Goal: Information Seeking & Learning: Learn about a topic

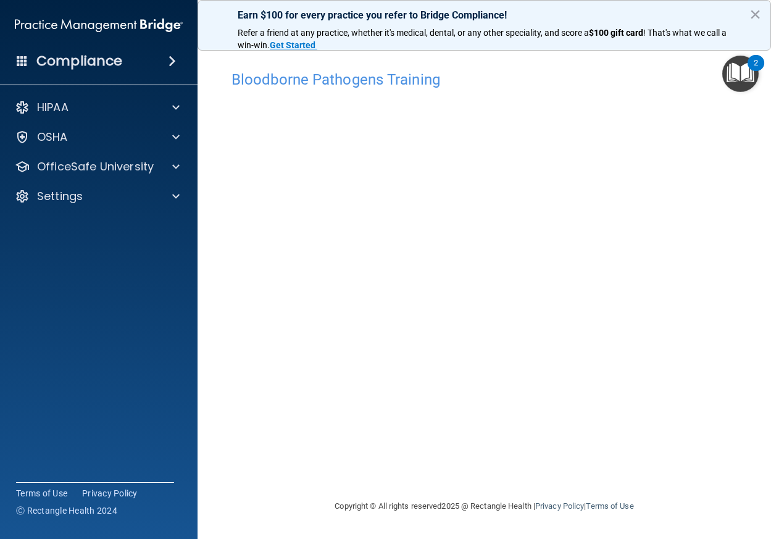
click at [746, 84] on img "Open Resource Center, 2 new notifications" at bounding box center [740, 74] width 36 height 36
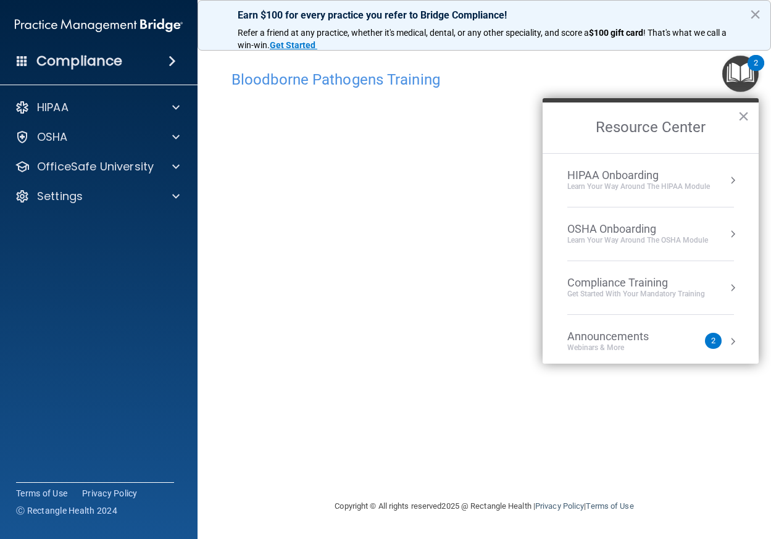
click at [746, 84] on img "Open Resource Center, 2 new notifications" at bounding box center [740, 74] width 36 height 36
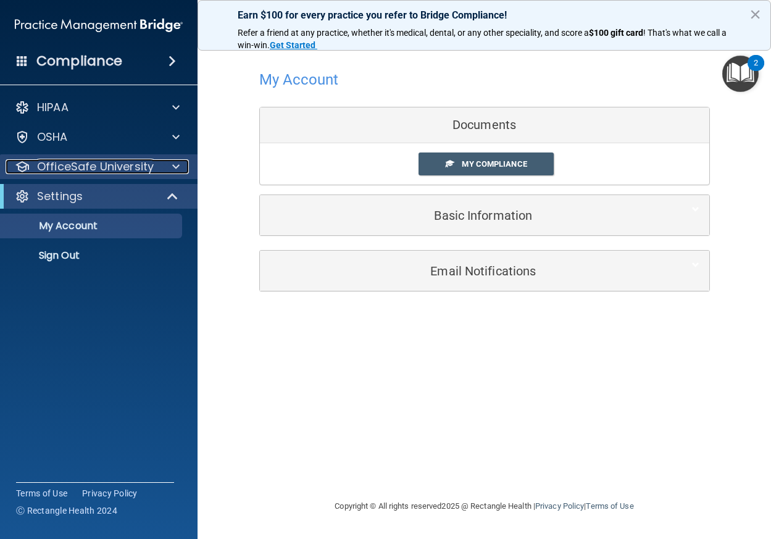
click at [168, 169] on div at bounding box center [174, 166] width 31 height 15
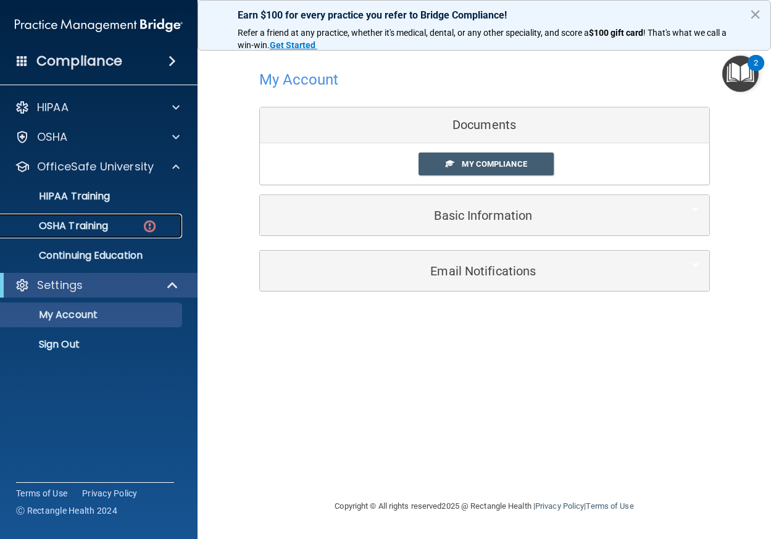
click at [159, 223] on div "OSHA Training" at bounding box center [92, 226] width 168 height 12
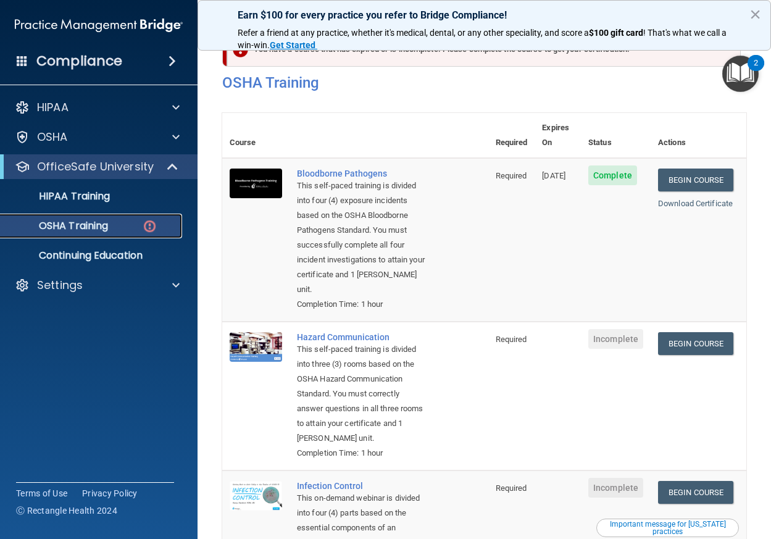
scroll to position [14, 0]
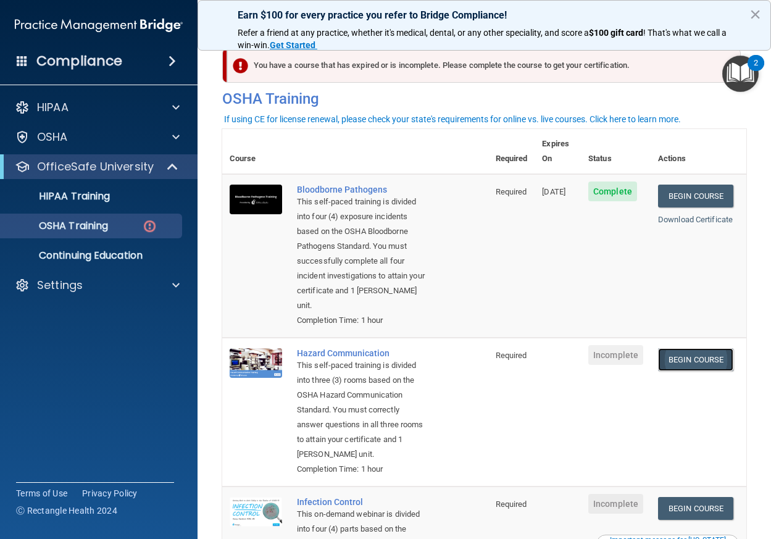
click at [685, 355] on link "Begin Course" at bounding box center [695, 359] width 75 height 23
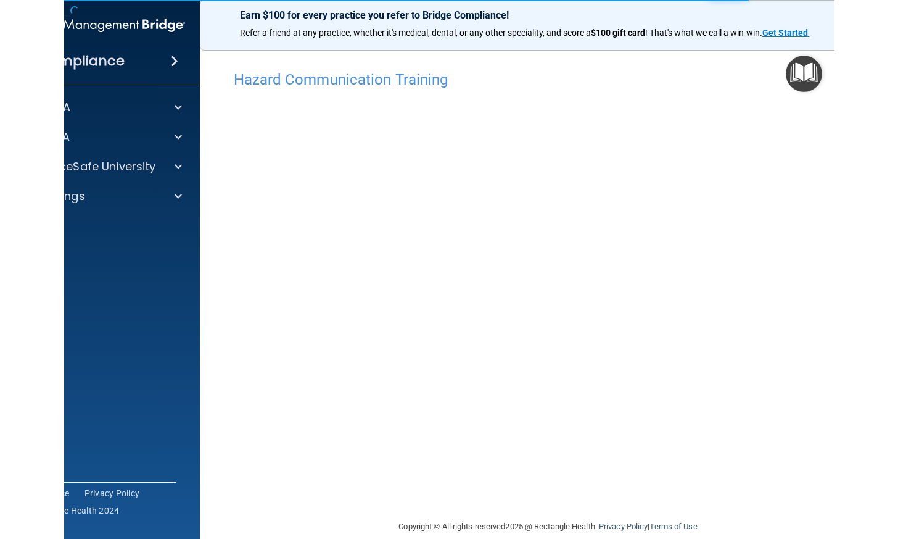
scroll to position [17, 0]
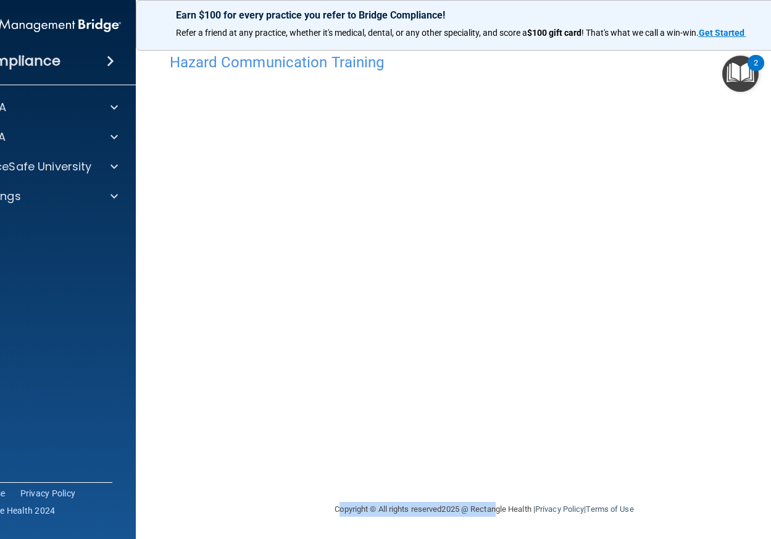
drag, startPoint x: 491, startPoint y: 502, endPoint x: 309, endPoint y: 498, distance: 182.1
click at [309, 498] on div "Copyright © All rights reserved 2025 @ Rectangle Health | Privacy Policy | Term…" at bounding box center [484, 508] width 450 height 39
click at [220, 505] on footer "Copyright © All rights reserved 2025 @ Rectangle Health | Privacy Policy | Term…" at bounding box center [484, 507] width 648 height 37
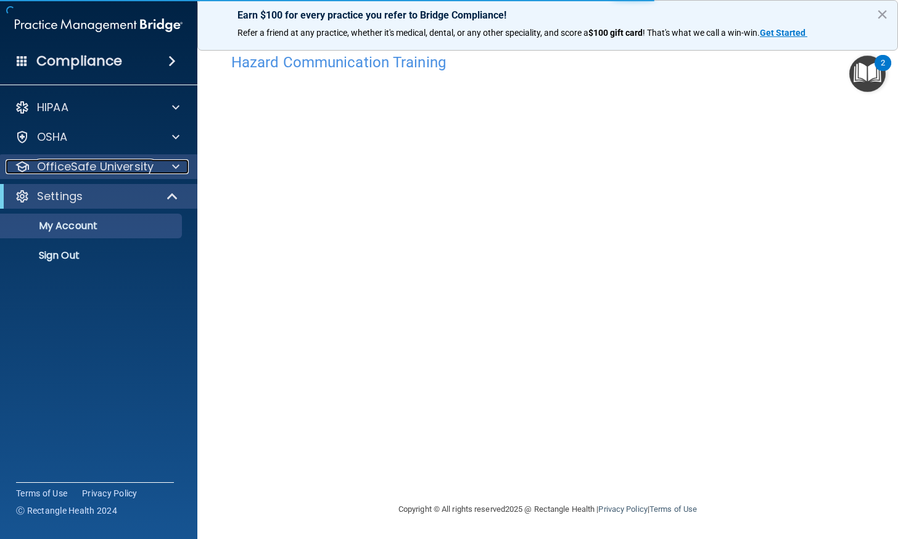
click at [181, 162] on div at bounding box center [174, 166] width 31 height 15
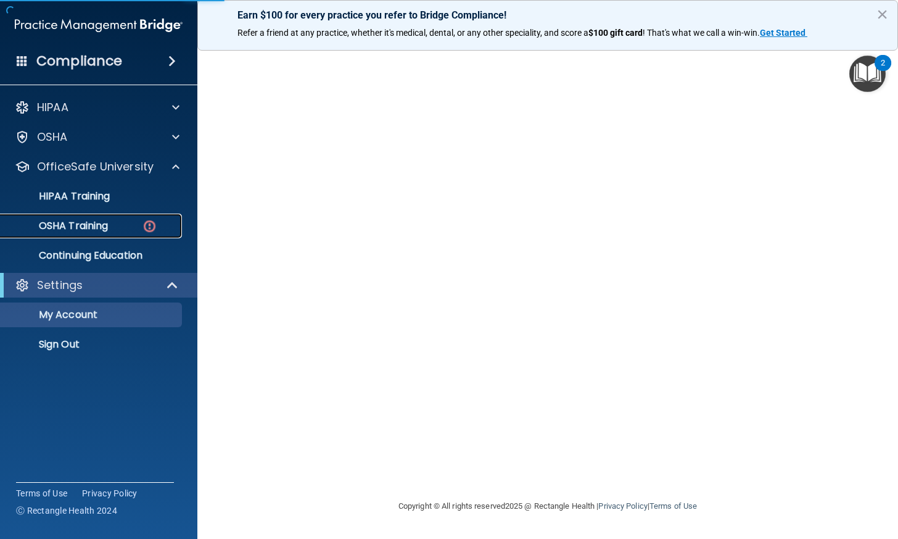
click at [148, 222] on img at bounding box center [149, 225] width 15 height 15
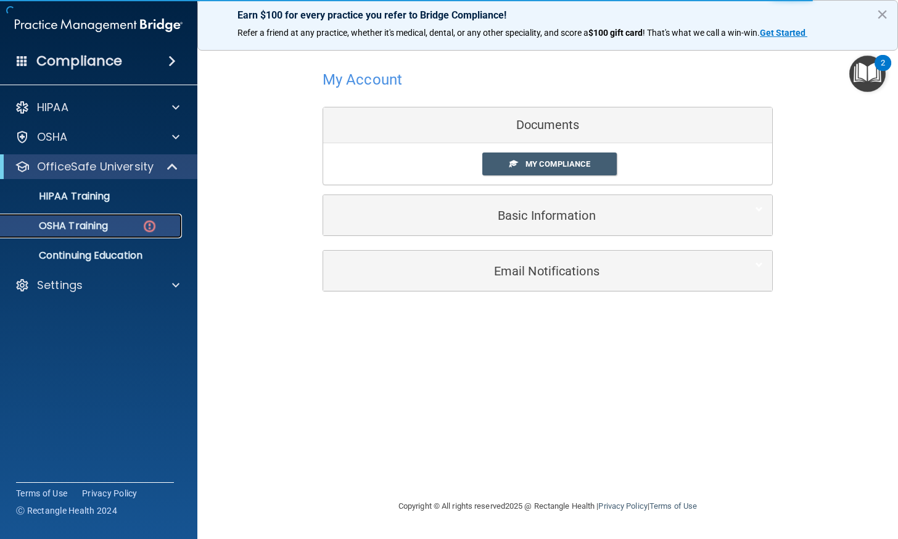
click at [100, 229] on p "OSHA Training" at bounding box center [58, 226] width 100 height 12
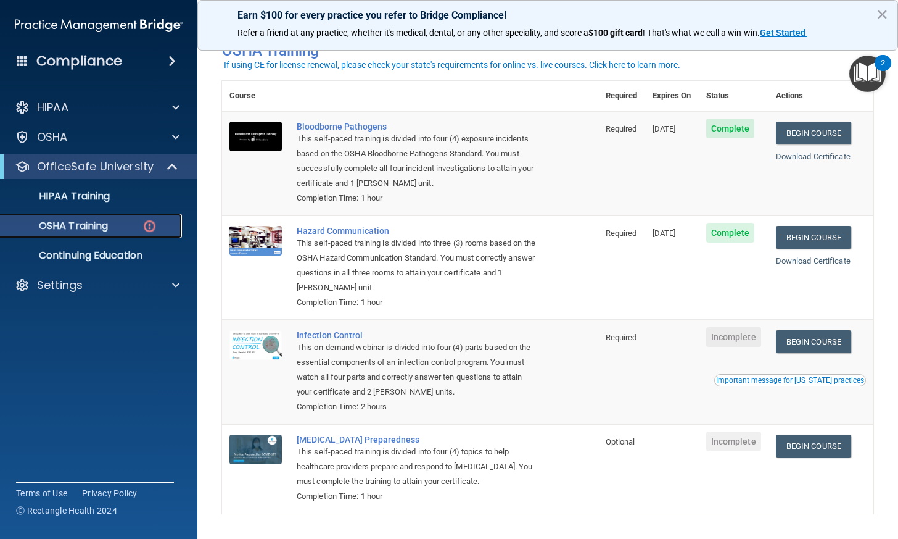
scroll to position [103, 0]
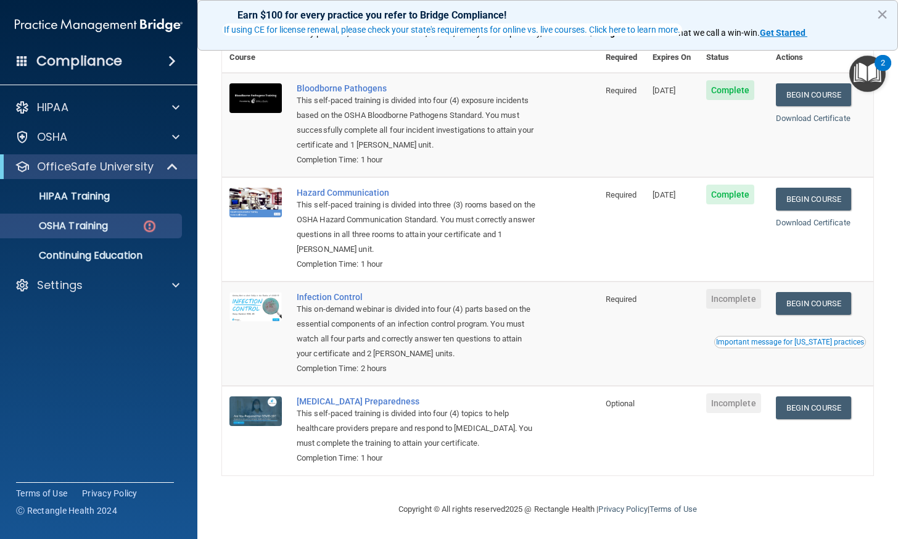
click at [723, 295] on span "Incomplete" at bounding box center [734, 299] width 55 height 20
click at [770, 304] on link "Begin Course" at bounding box center [813, 303] width 75 height 23
